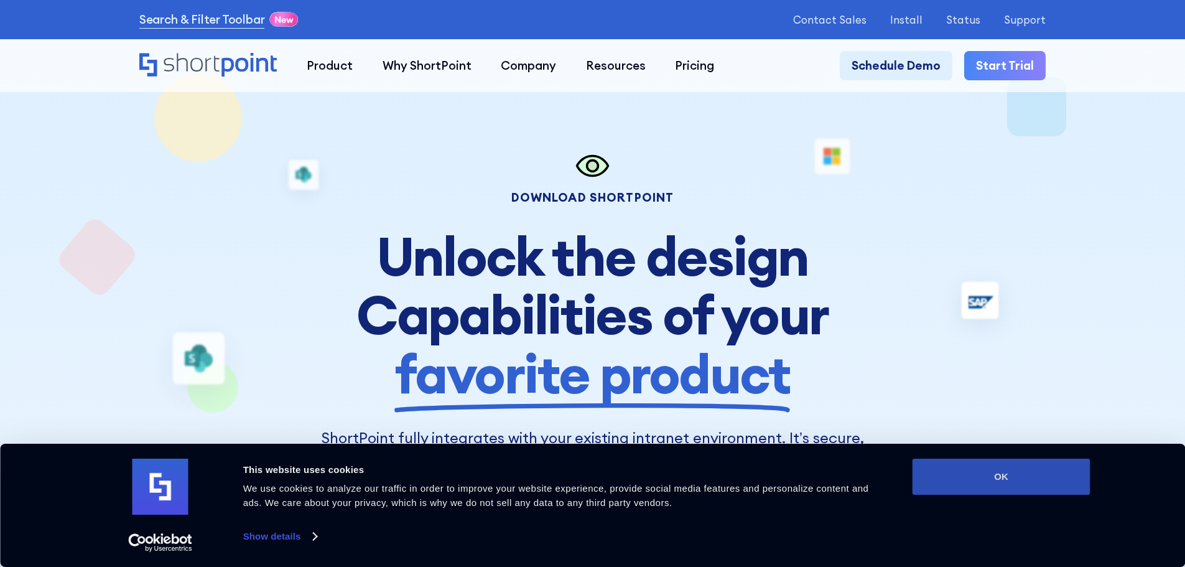
click at [981, 477] on button "OK" at bounding box center [1002, 477] width 178 height 36
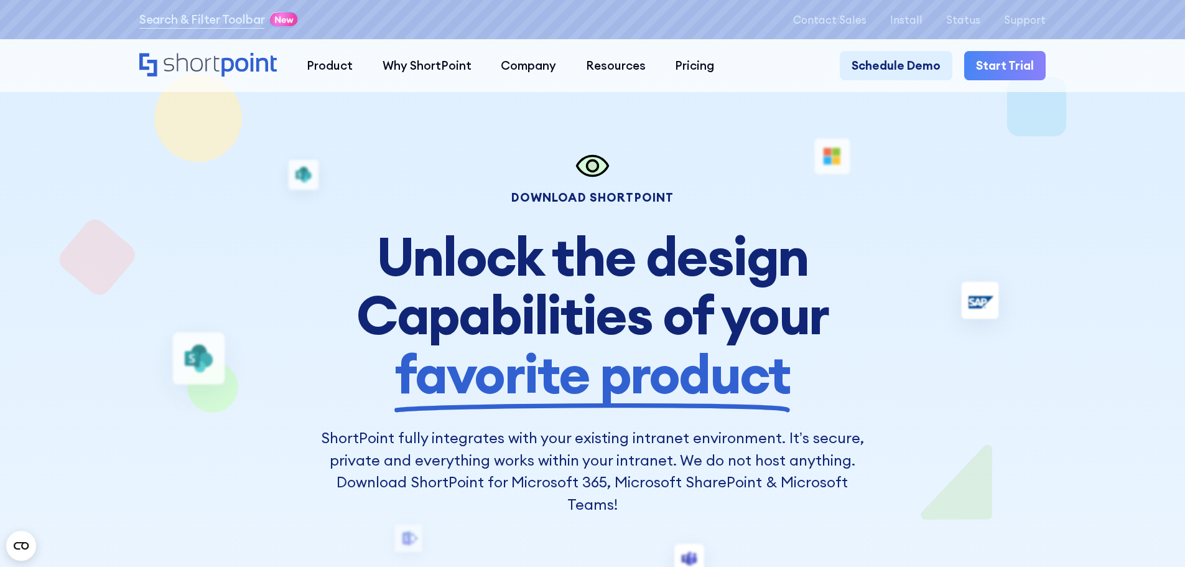
scroll to position [2, 0]
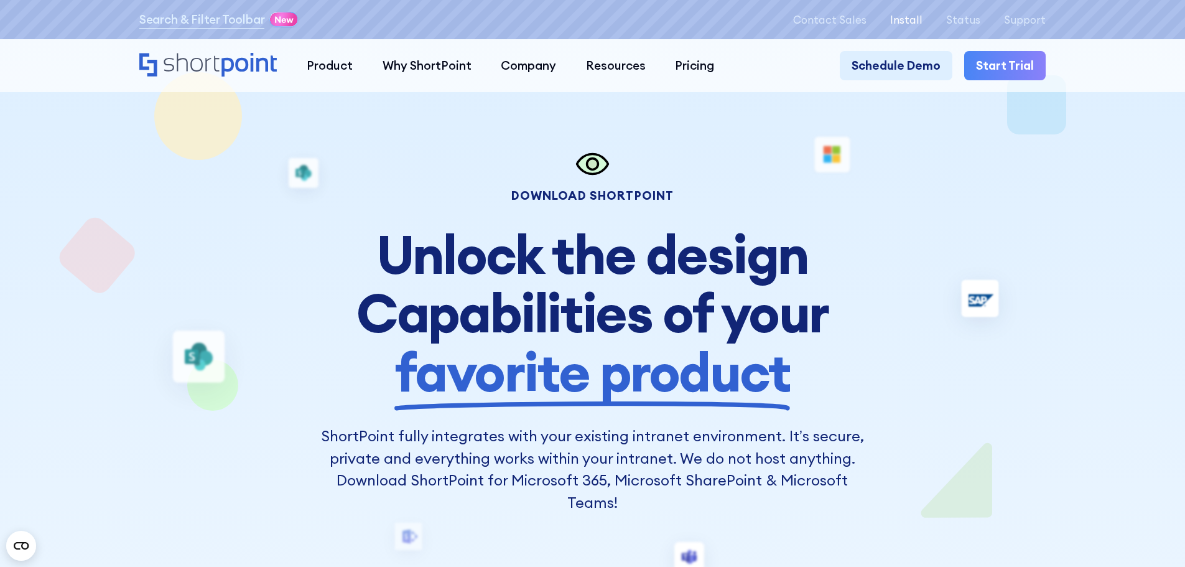
click at [923, 15] on p "Install" at bounding box center [906, 20] width 32 height 12
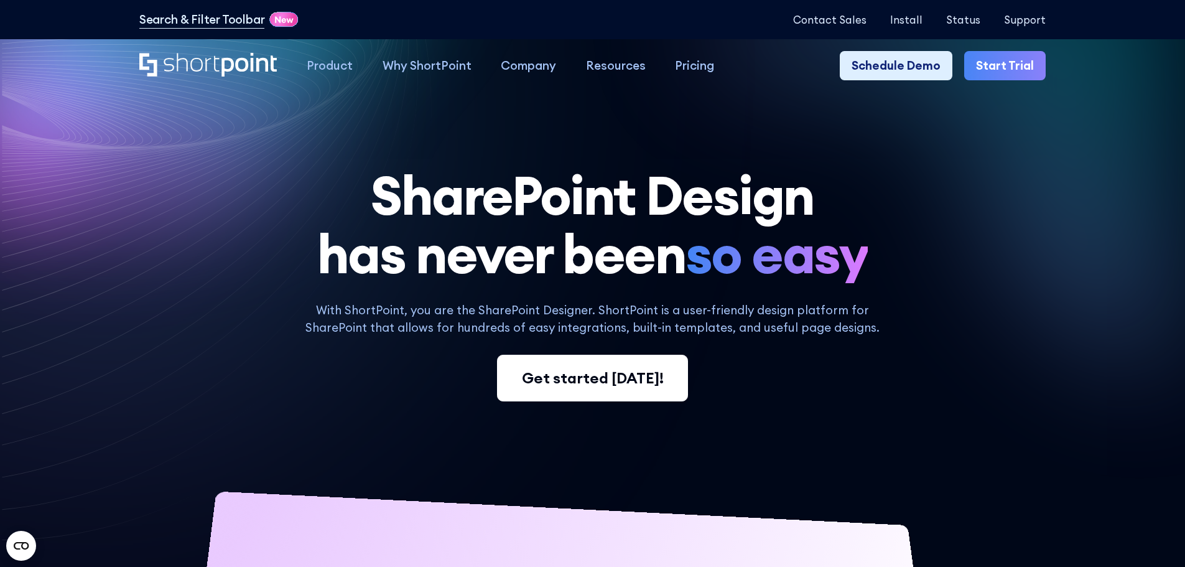
click at [602, 385] on div "Get started today!" at bounding box center [593, 378] width 142 height 22
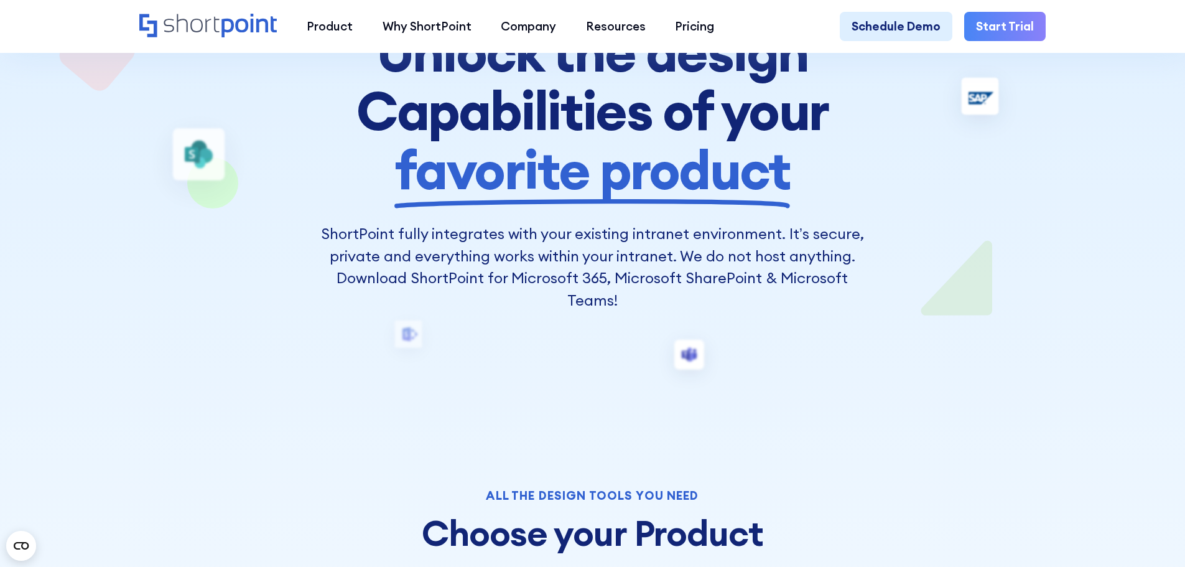
scroll to position [205, 0]
